Goal: Task Accomplishment & Management: Manage account settings

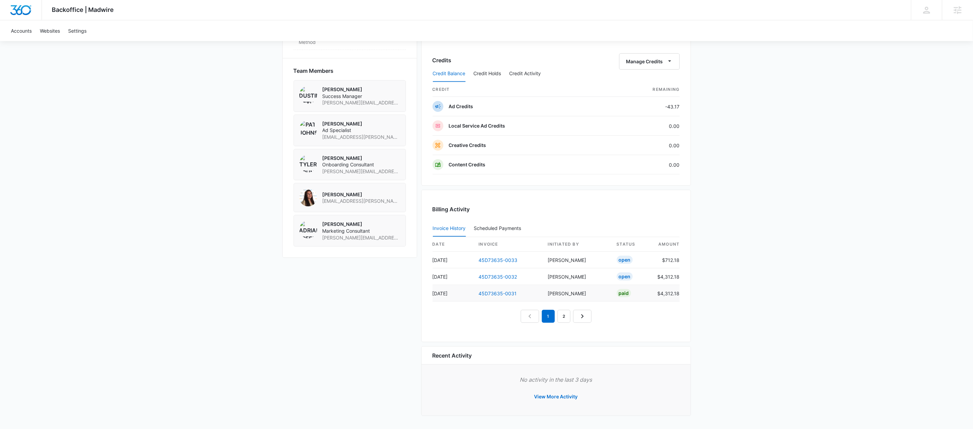
scroll to position [491, 0]
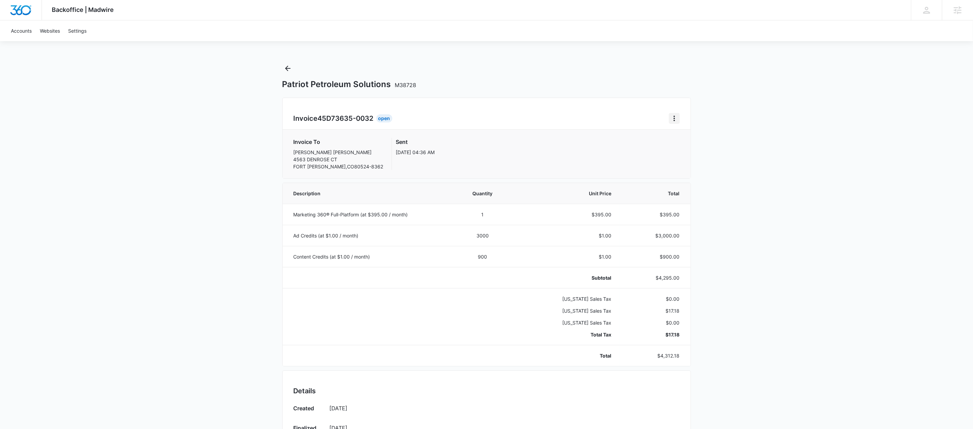
drag, startPoint x: 685, startPoint y: 118, endPoint x: 677, endPoint y: 119, distance: 7.8
click at [685, 118] on div "Invoice 45D73635-0032 Open Invoice To Brogan Skov 4563 DENROSE CT FORT COLLINS …" at bounding box center [486, 138] width 409 height 81
click at [677, 119] on icon "Home" at bounding box center [674, 118] width 8 height 8
click at [683, 139] on link "Download Invoice" at bounding box center [697, 138] width 40 height 6
click at [675, 122] on icon "Home" at bounding box center [674, 118] width 8 height 8
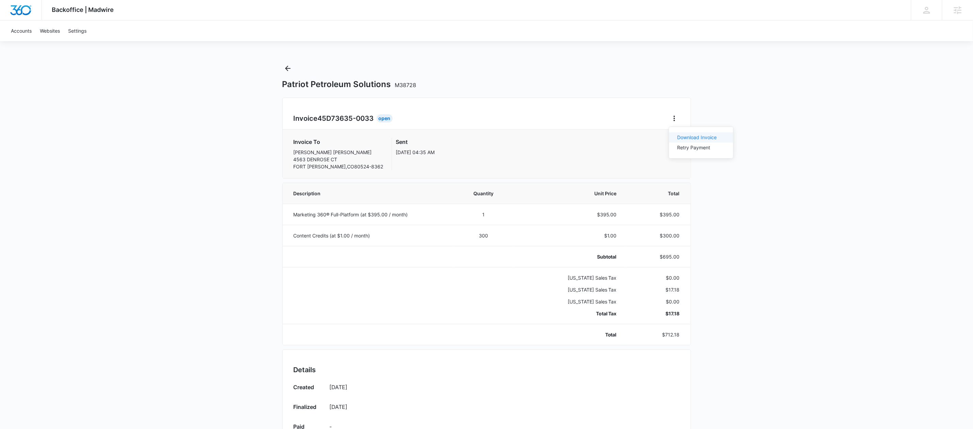
click at [698, 139] on link "Download Invoice" at bounding box center [697, 138] width 40 height 6
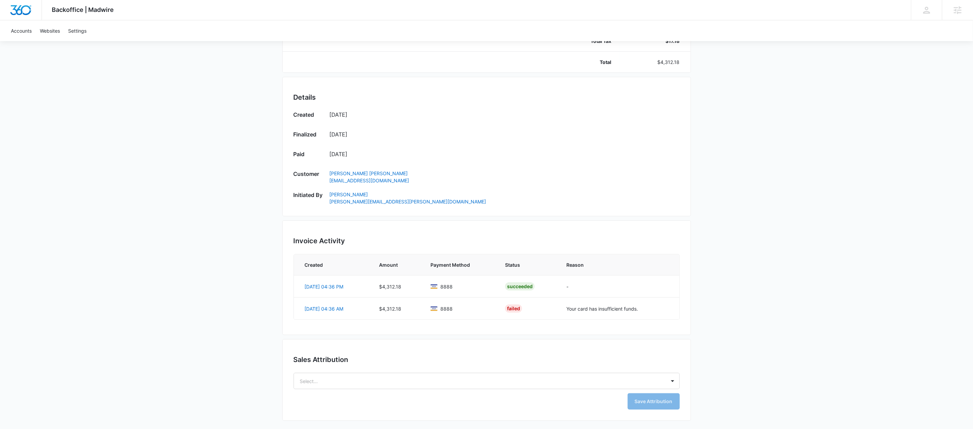
scroll to position [295, 0]
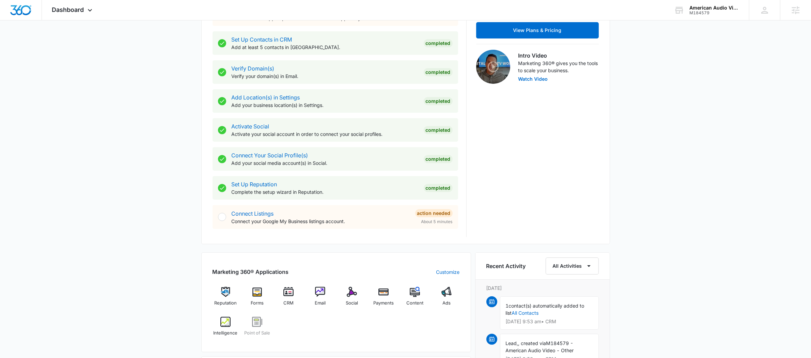
scroll to position [261, 0]
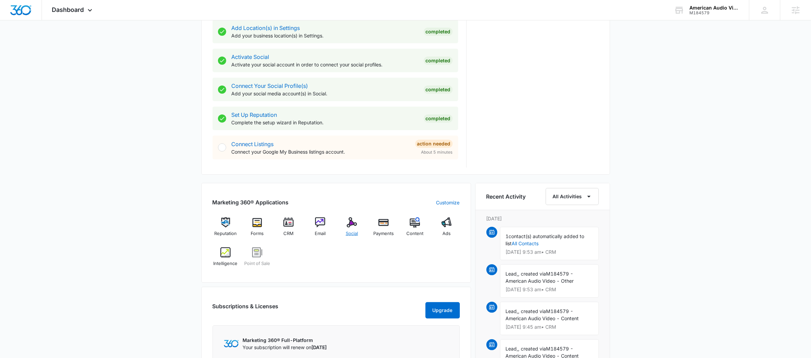
click at [355, 233] on span "Social" at bounding box center [352, 233] width 12 height 7
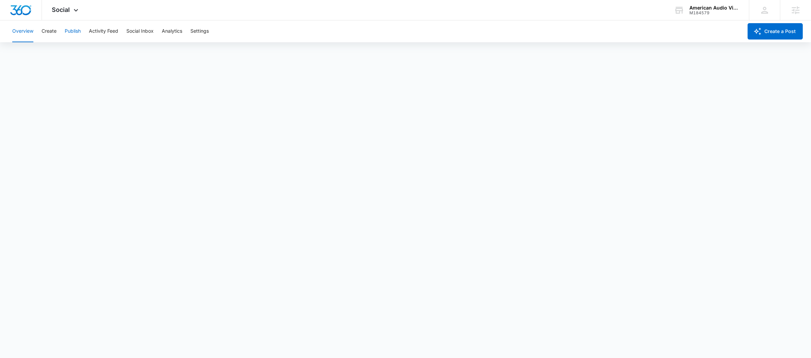
click at [71, 29] on button "Publish" at bounding box center [73, 31] width 16 height 22
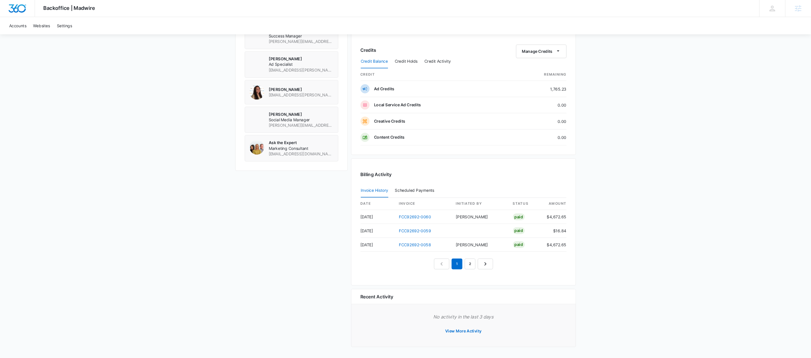
scroll to position [532, 0]
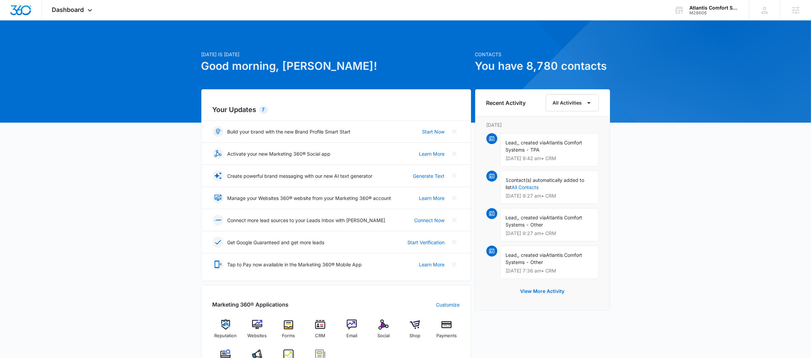
click at [292, 353] on img at bounding box center [288, 354] width 10 height 10
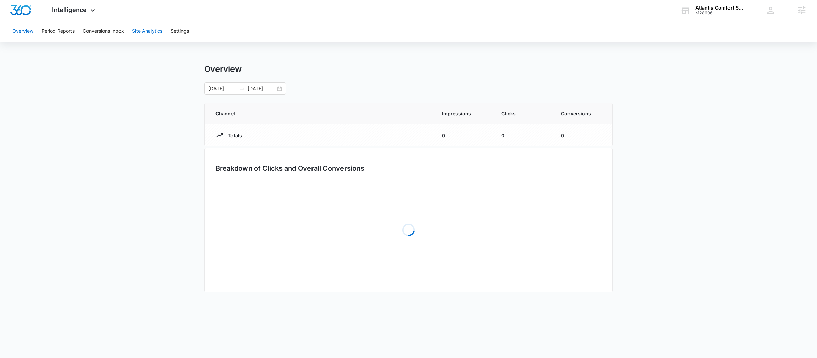
click at [137, 35] on button "Site Analytics" at bounding box center [147, 31] width 30 height 22
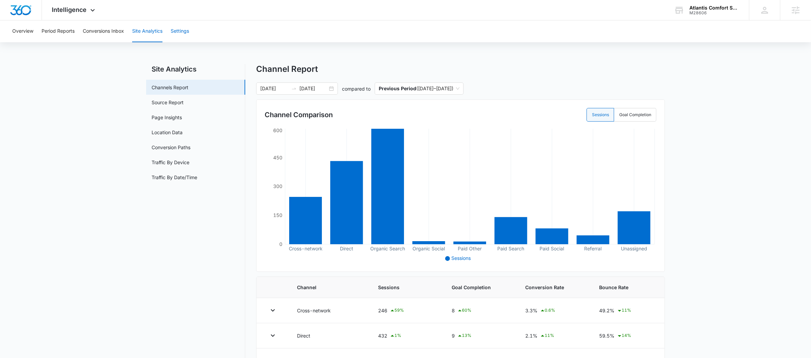
click at [179, 31] on button "Settings" at bounding box center [180, 31] width 18 height 22
